Goal: Information Seeking & Learning: Check status

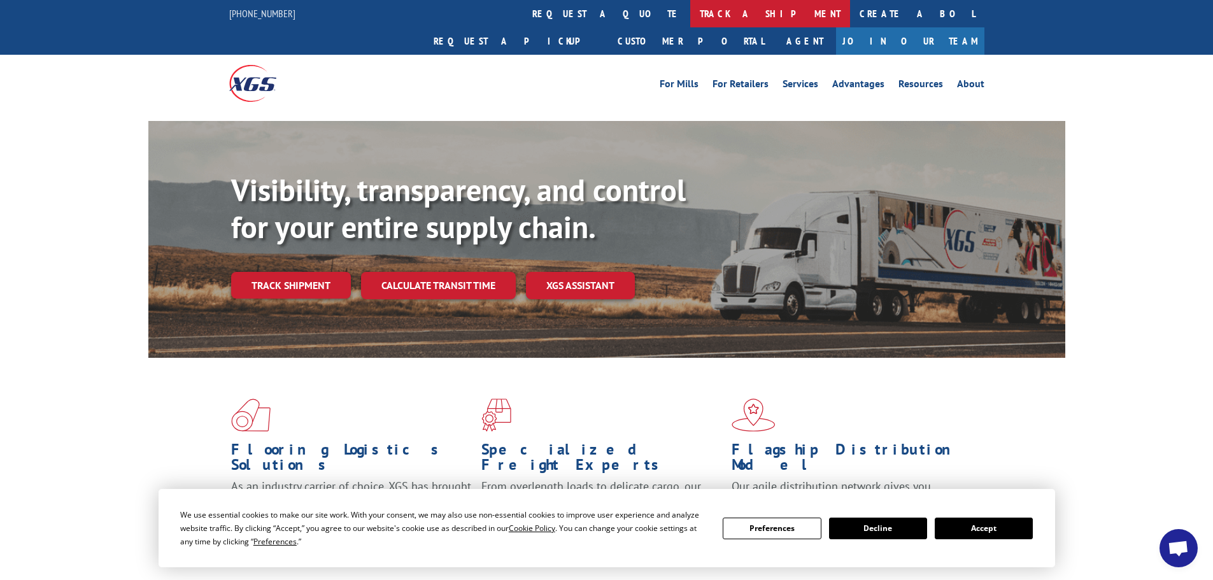
click at [690, 10] on link "track a shipment" at bounding box center [770, 13] width 160 height 27
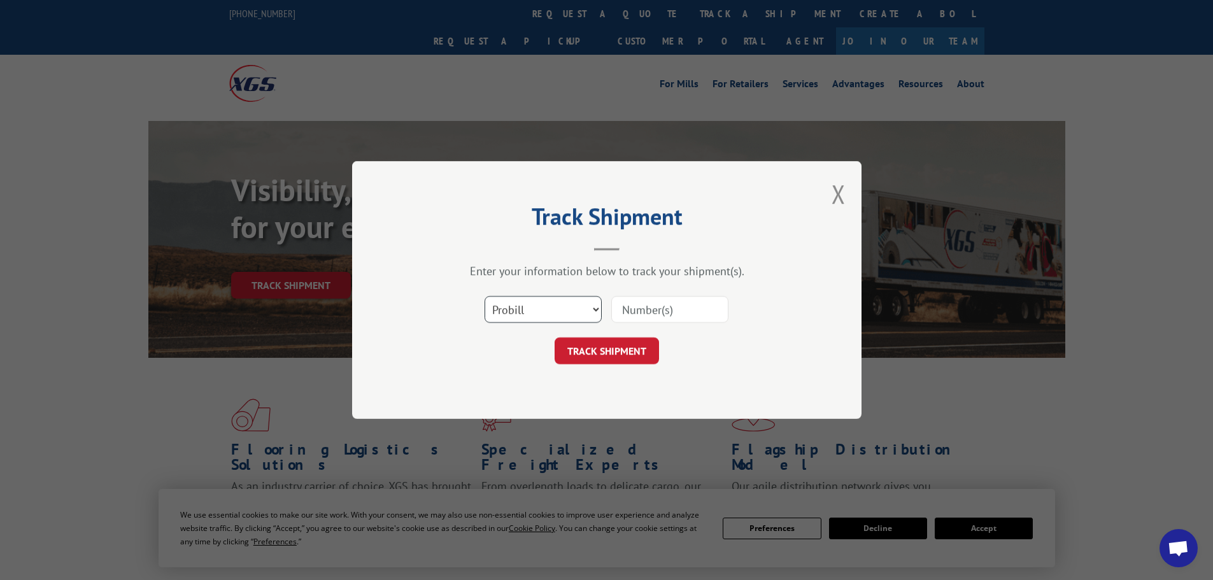
click at [565, 310] on select "Select category... Probill BOL PO" at bounding box center [543, 309] width 117 height 27
select select "po"
click at [485, 296] on select "Select category... Probill BOL PO" at bounding box center [543, 309] width 117 height 27
click at [695, 307] on input at bounding box center [669, 309] width 117 height 27
type input "59991811"
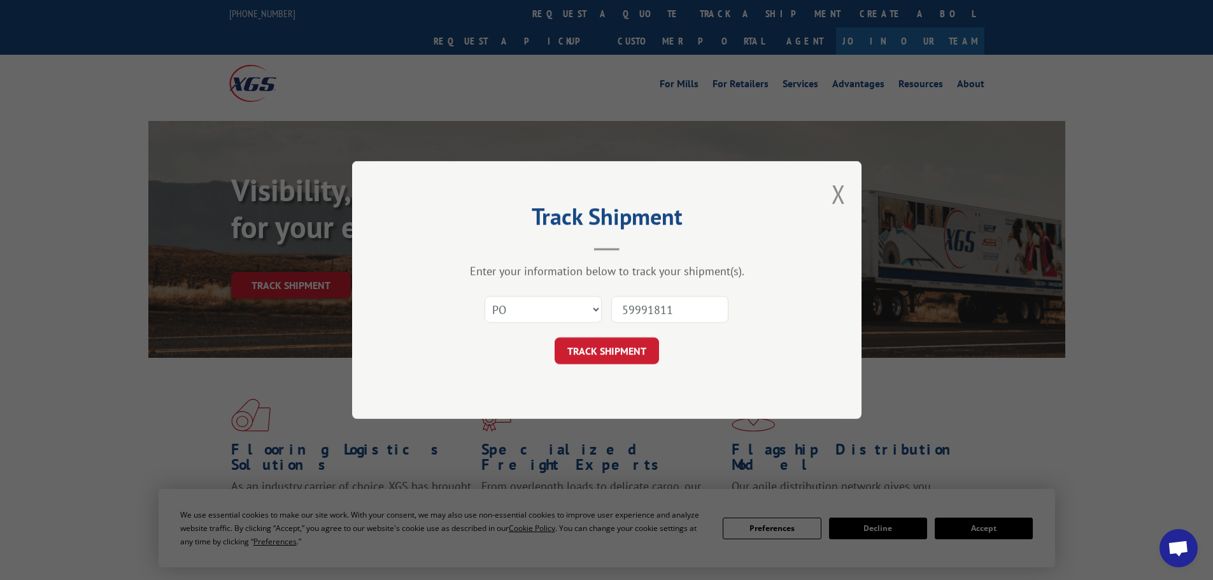
click button "TRACK SHIPMENT" at bounding box center [607, 351] width 104 height 27
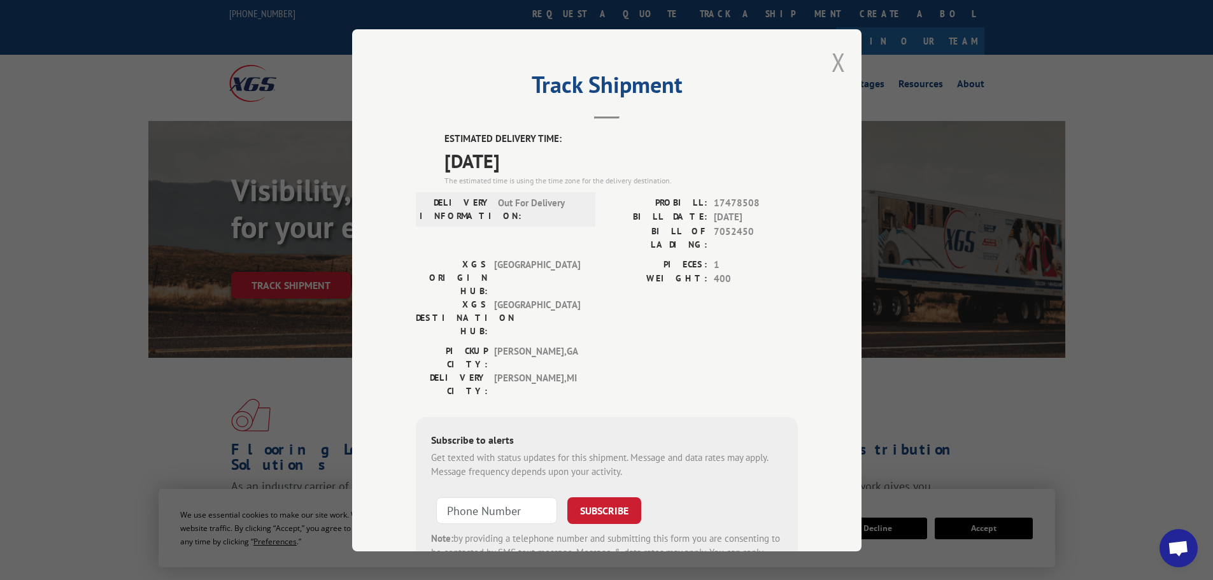
click at [832, 57] on button "Close modal" at bounding box center [839, 62] width 14 height 34
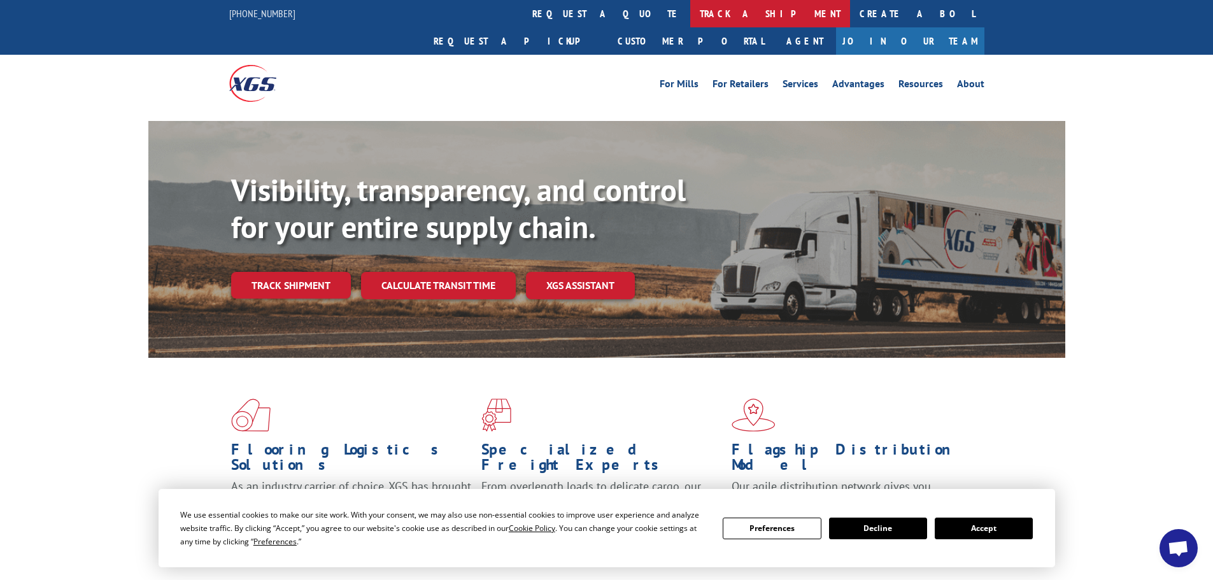
click at [690, 12] on link "track a shipment" at bounding box center [770, 13] width 160 height 27
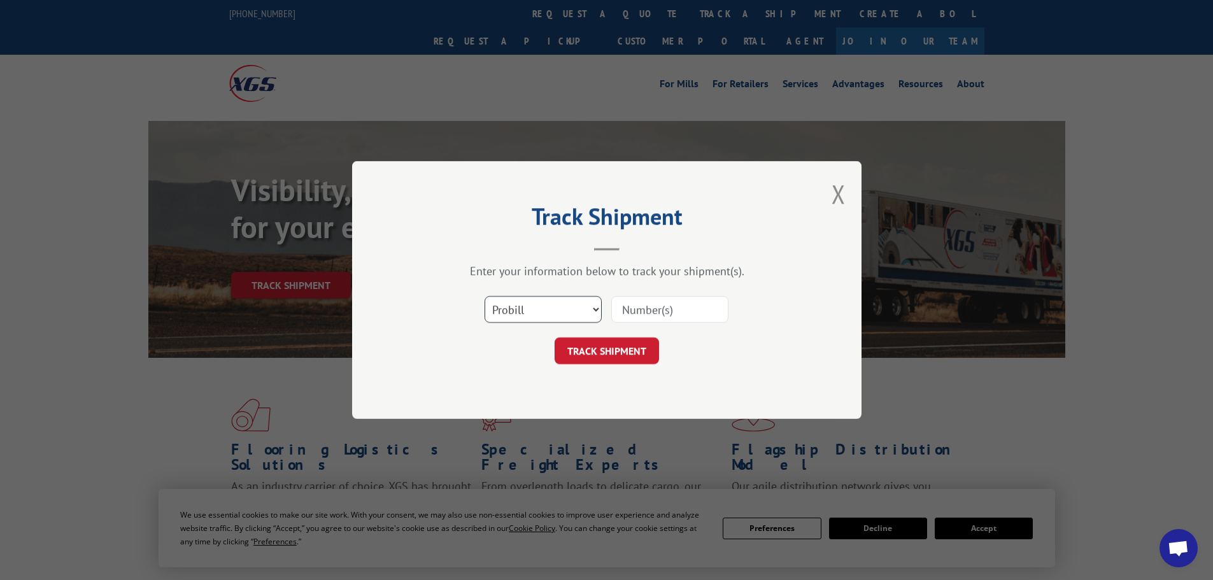
click at [518, 312] on select "Select category... Probill BOL PO" at bounding box center [543, 309] width 117 height 27
select select "po"
click at [485, 296] on select "Select category... Probill BOL PO" at bounding box center [543, 309] width 117 height 27
click at [648, 306] on input at bounding box center [669, 309] width 117 height 27
type input "59991854"
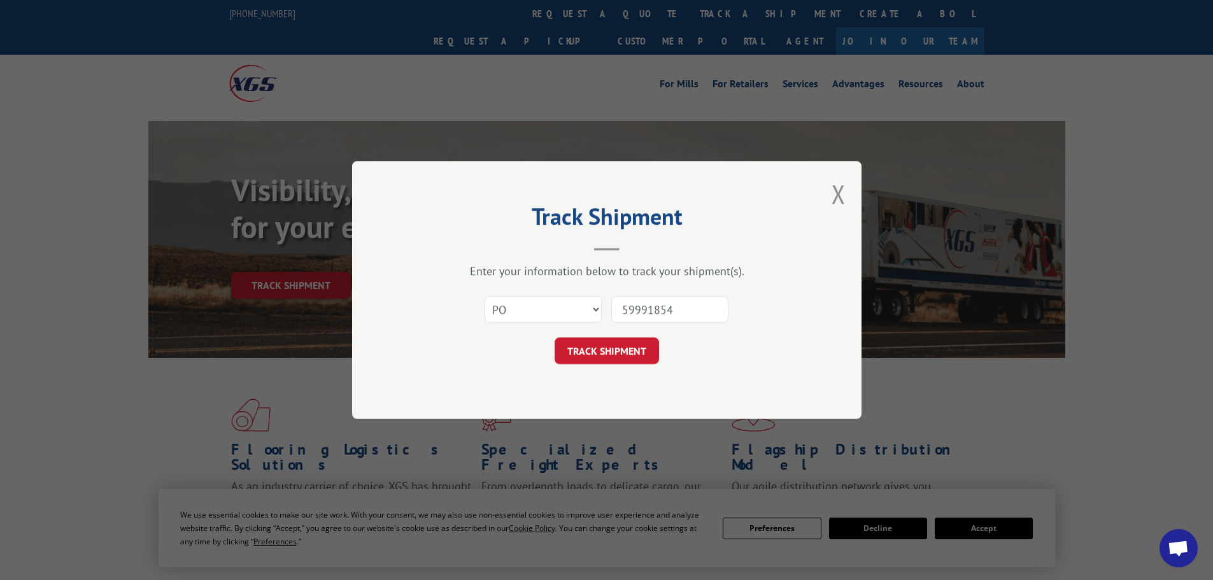
click button "TRACK SHIPMENT" at bounding box center [607, 351] width 104 height 27
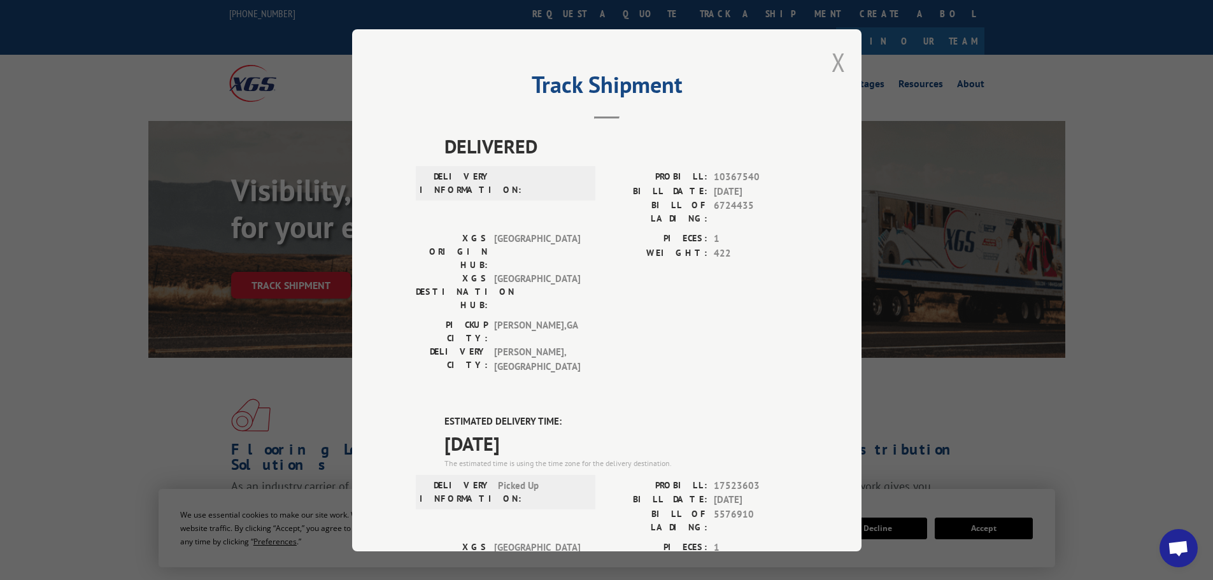
click at [834, 60] on button "Close modal" at bounding box center [839, 62] width 14 height 34
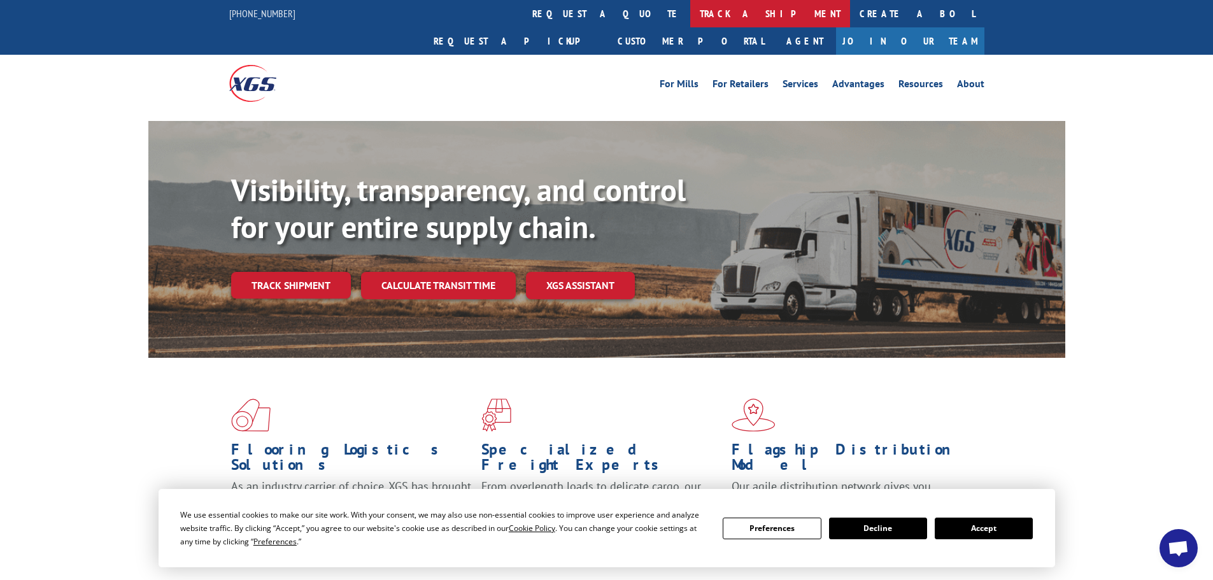
click at [690, 9] on link "track a shipment" at bounding box center [770, 13] width 160 height 27
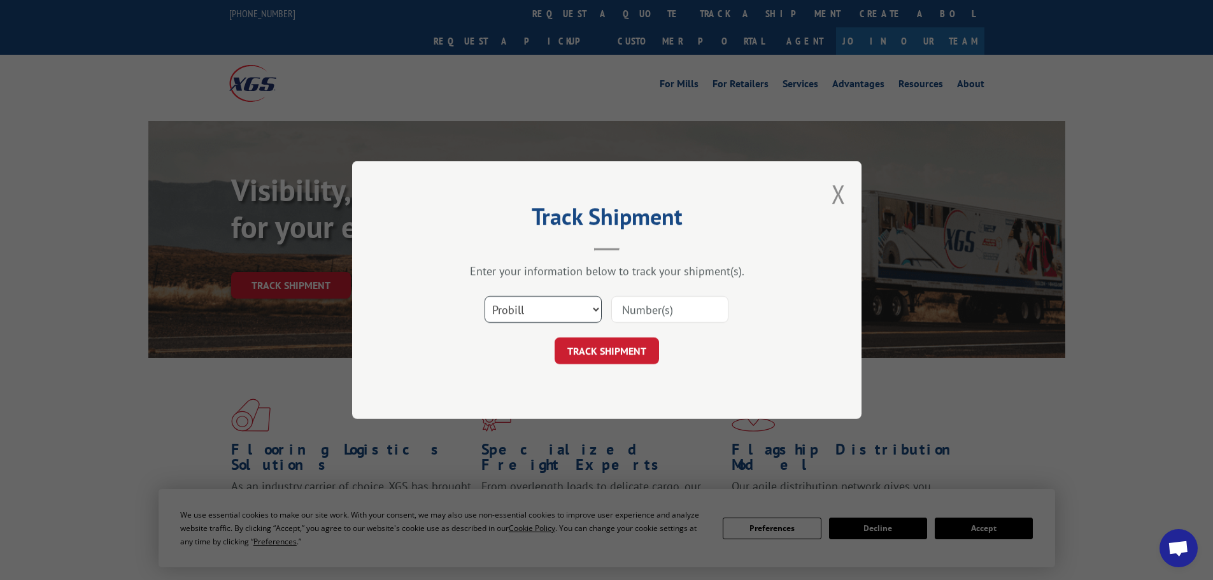
click at [582, 305] on select "Select category... Probill BOL PO" at bounding box center [543, 309] width 117 height 27
select select "po"
click at [485, 296] on select "Select category... Probill BOL PO" at bounding box center [543, 309] width 117 height 27
click at [648, 302] on input at bounding box center [669, 309] width 117 height 27
click at [555, 338] on button "TRACK SHIPMENT" at bounding box center [607, 351] width 104 height 27
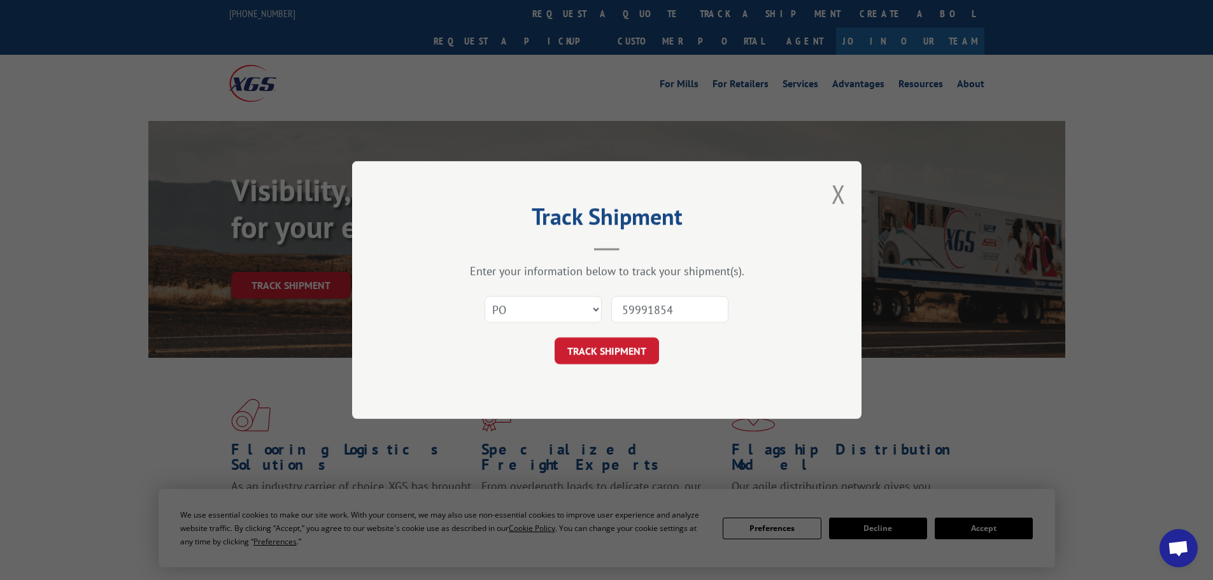
type input "59991854+"
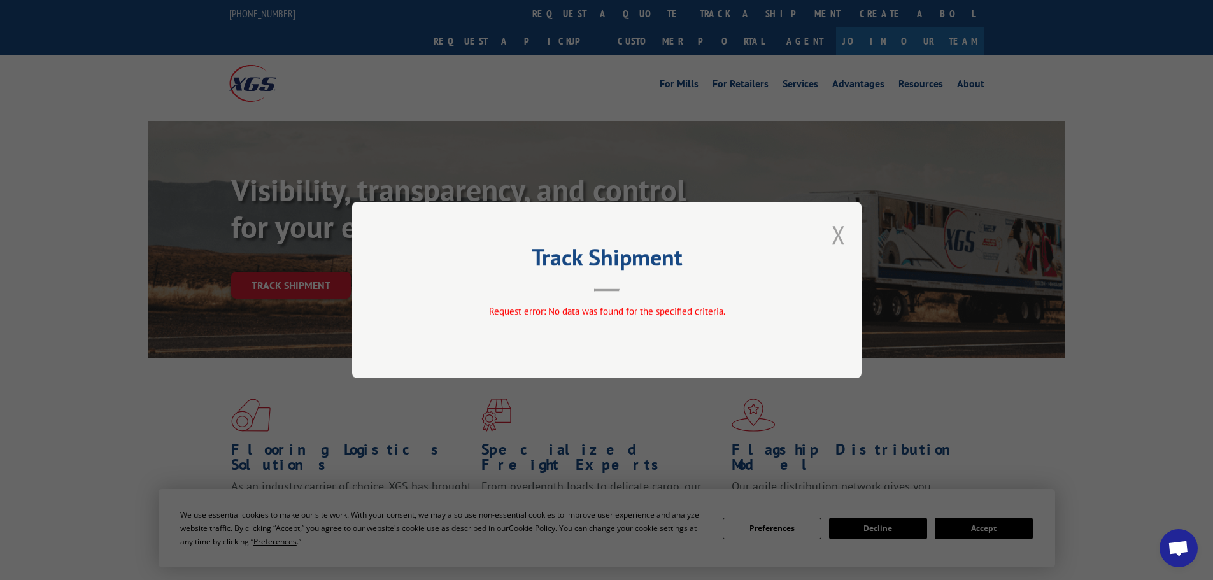
click at [837, 231] on button "Close modal" at bounding box center [839, 235] width 14 height 34
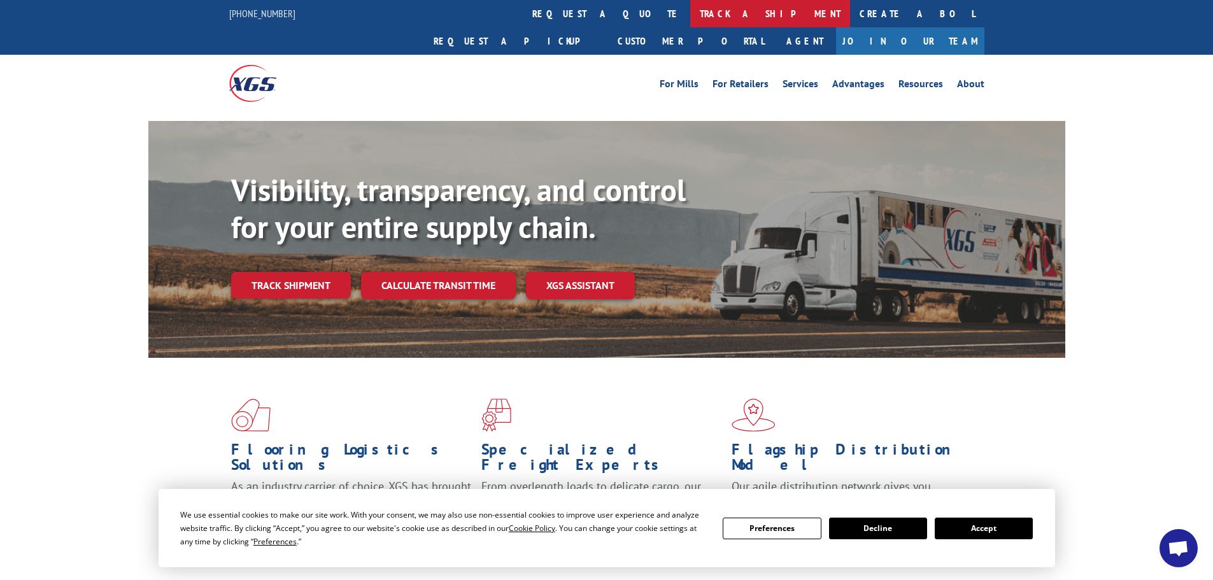
click at [690, 15] on link "track a shipment" at bounding box center [770, 13] width 160 height 27
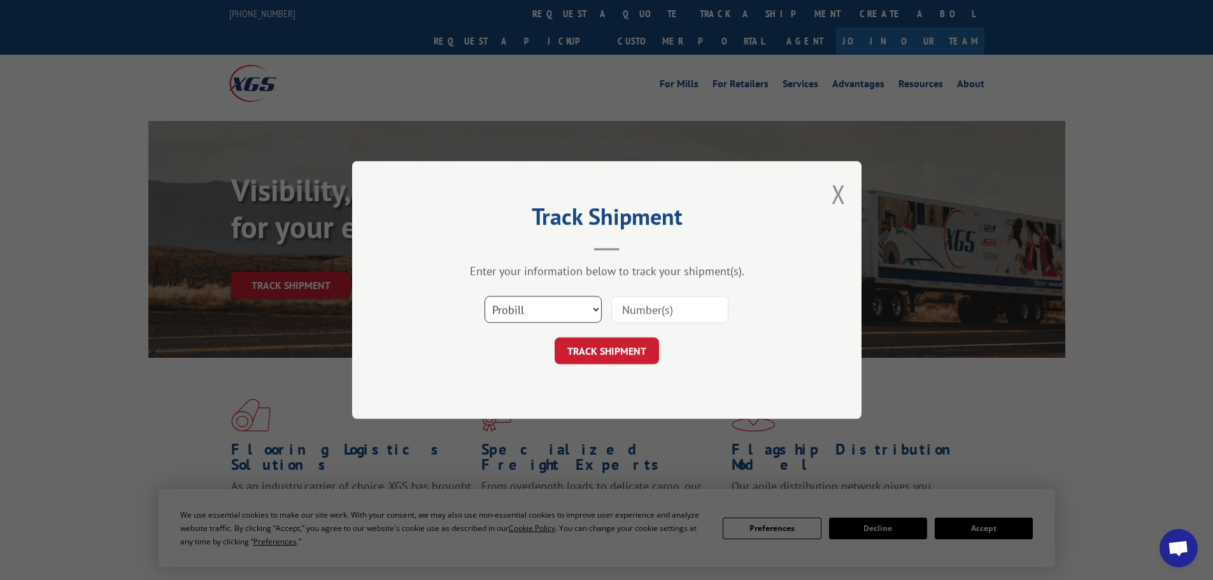
click at [527, 297] on select "Select category... Probill BOL PO" at bounding box center [543, 309] width 117 height 27
select select "po"
click at [485, 296] on select "Select category... Probill BOL PO" at bounding box center [543, 309] width 117 height 27
click at [643, 307] on input at bounding box center [669, 309] width 117 height 27
type input "59522189"
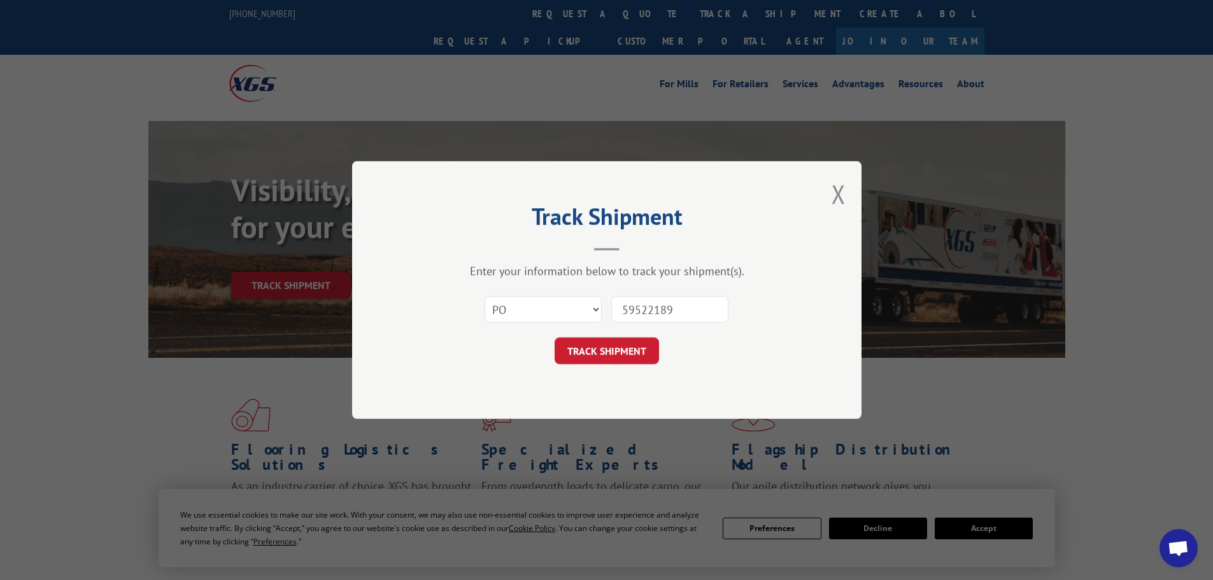
click at [555, 338] on button "TRACK SHIPMENT" at bounding box center [607, 351] width 104 height 27
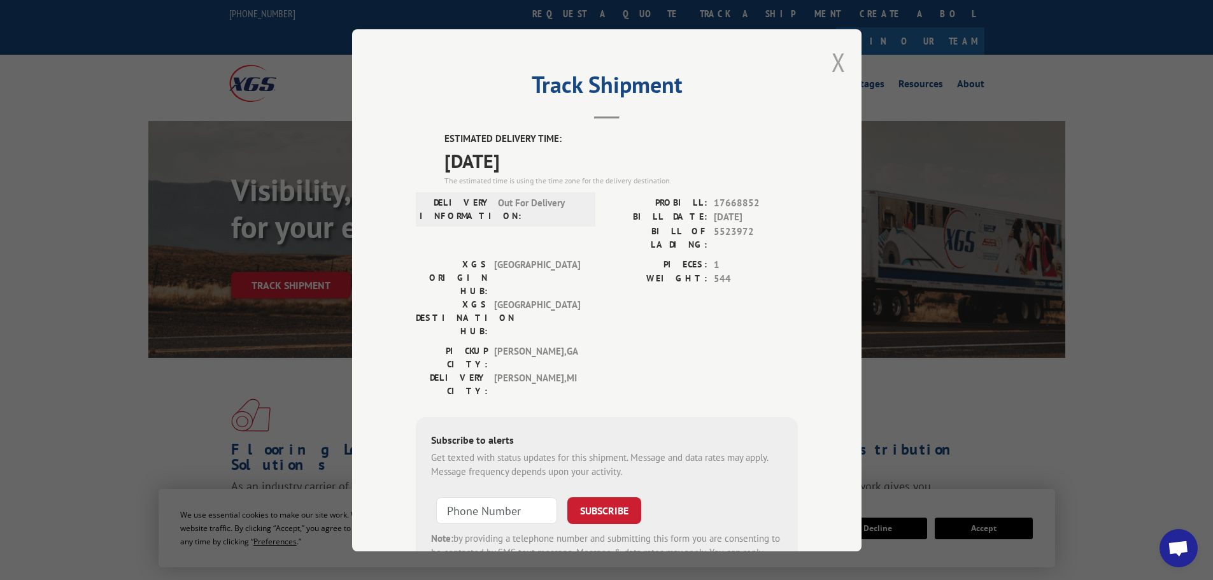
click at [837, 62] on button "Close modal" at bounding box center [839, 62] width 14 height 34
